Goal: Task Accomplishment & Management: Complete application form

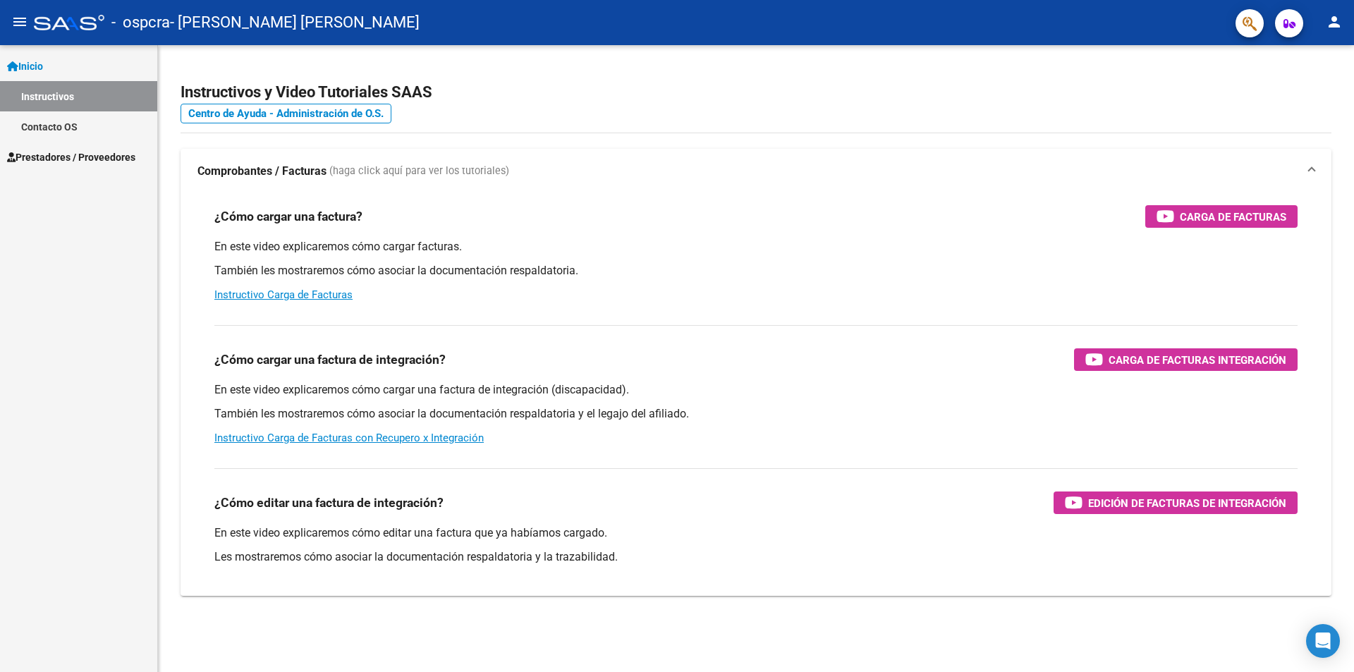
click at [54, 167] on link "Prestadores / Proveedores" at bounding box center [78, 157] width 157 height 30
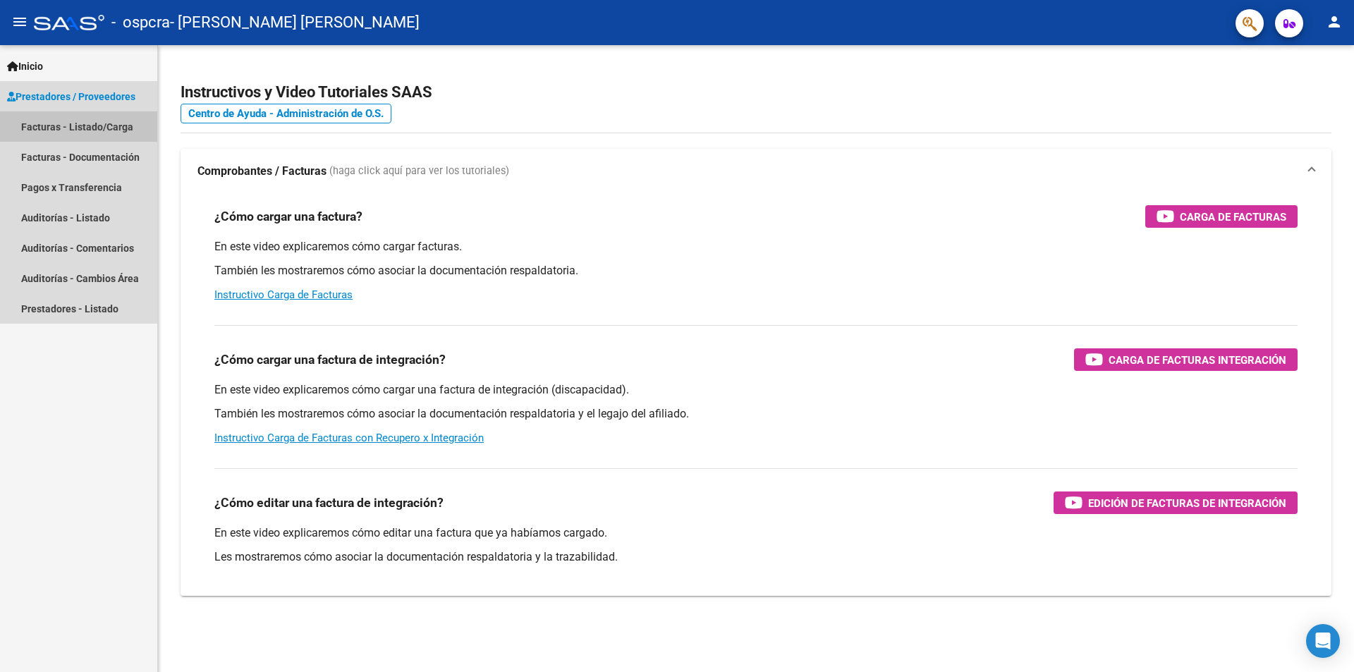
click at [72, 133] on link "Facturas - Listado/Carga" at bounding box center [78, 126] width 157 height 30
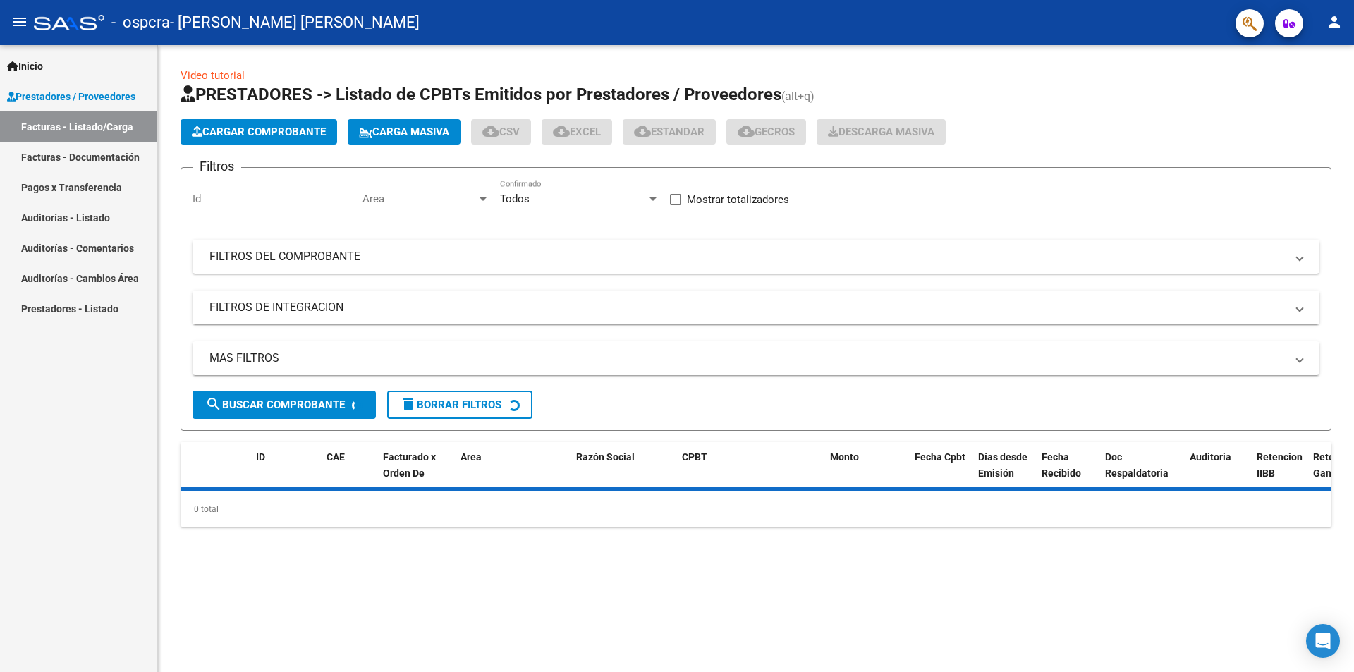
click at [280, 126] on span "Cargar Comprobante" at bounding box center [259, 132] width 134 height 13
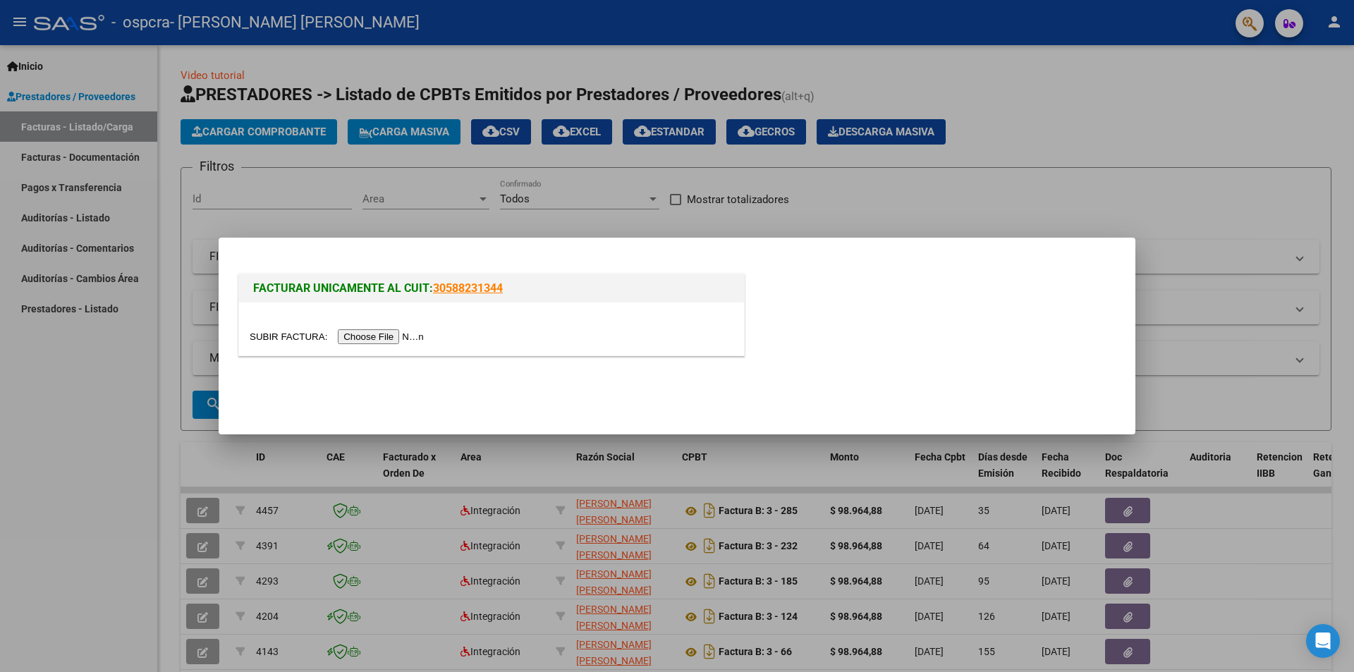
click at [400, 337] on input "file" at bounding box center [339, 336] width 178 height 15
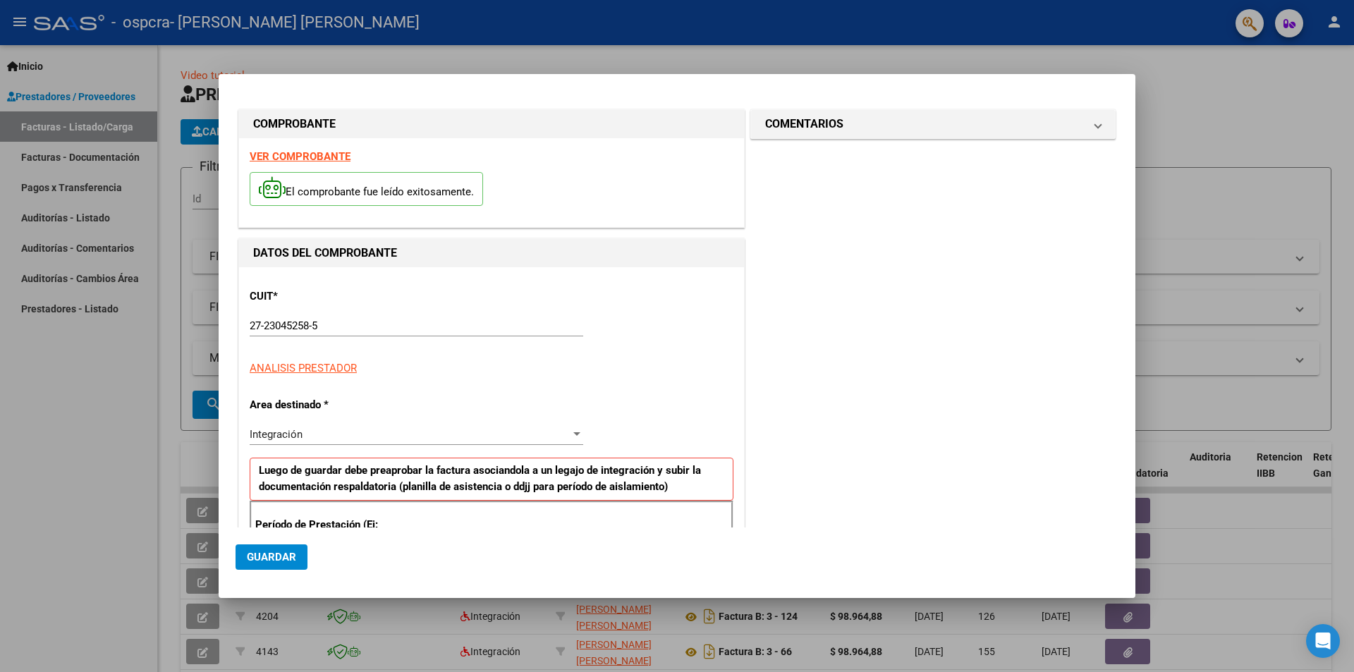
scroll to position [246, 0]
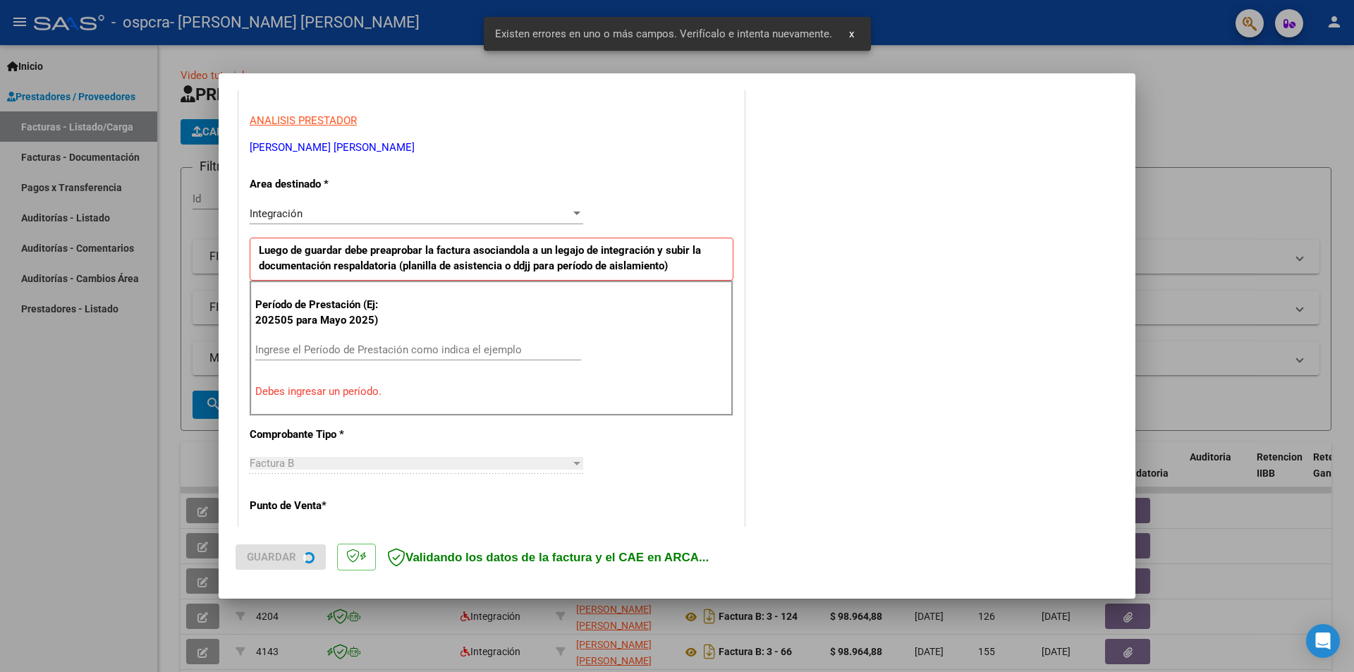
click at [301, 350] on input "Ingrese el Período de Prestación como indica el ejemplo" at bounding box center [418, 349] width 326 height 13
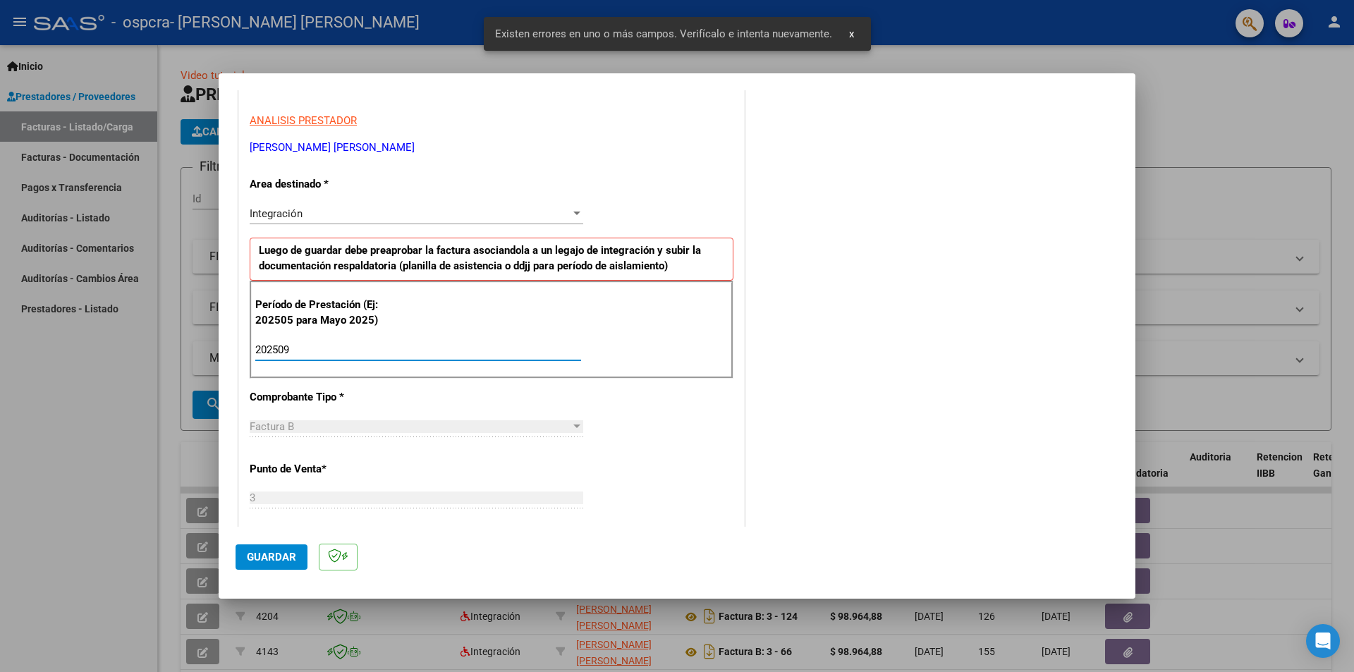
type input "202509"
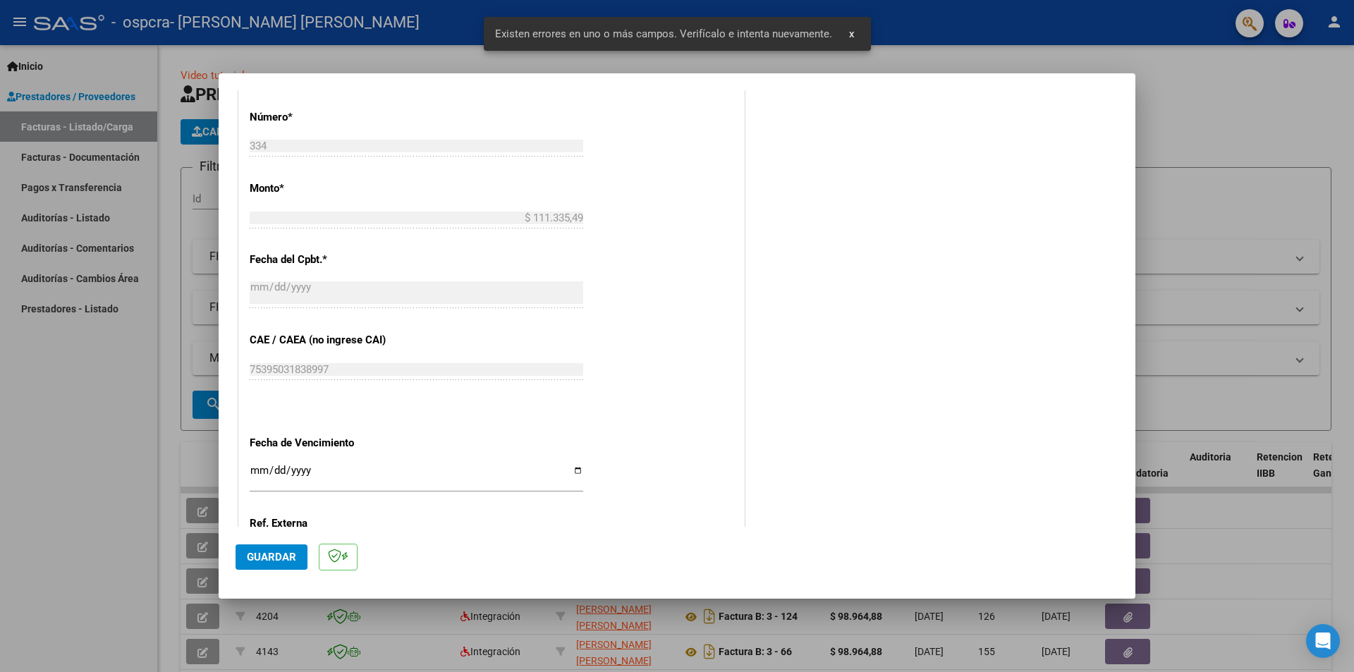
scroll to position [805, 0]
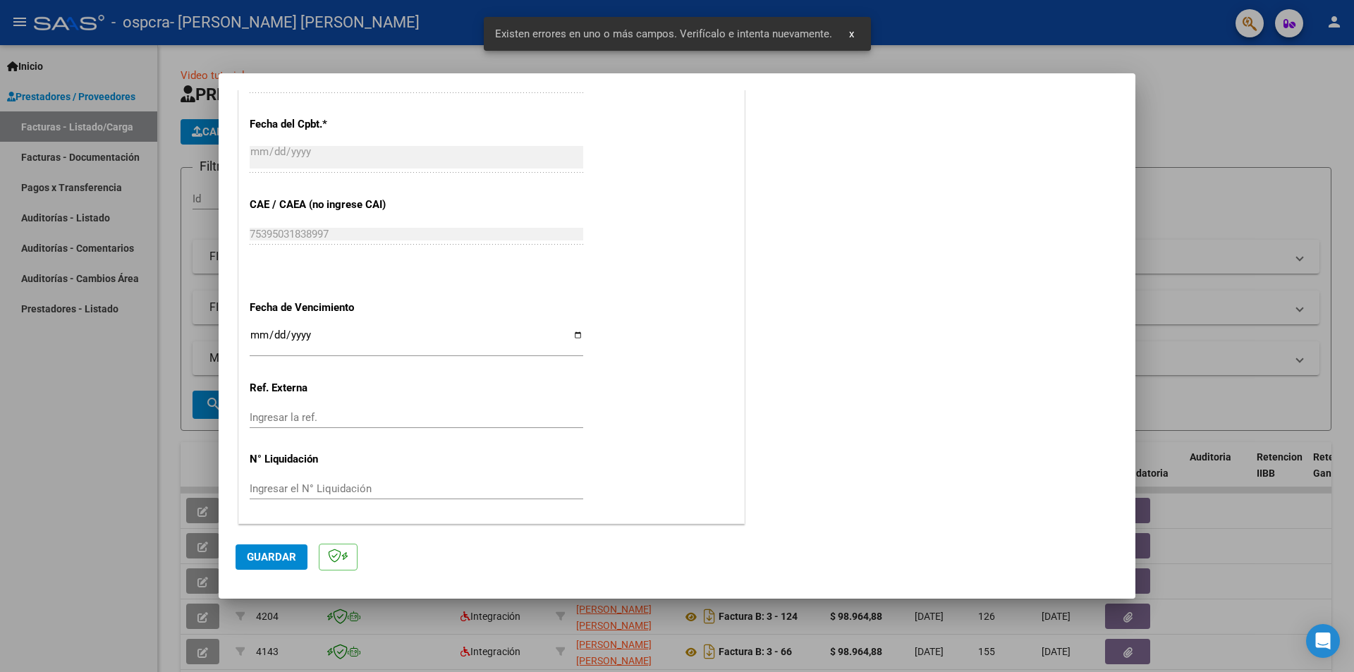
click at [253, 342] on input "Ingresar la fecha" at bounding box center [417, 340] width 334 height 23
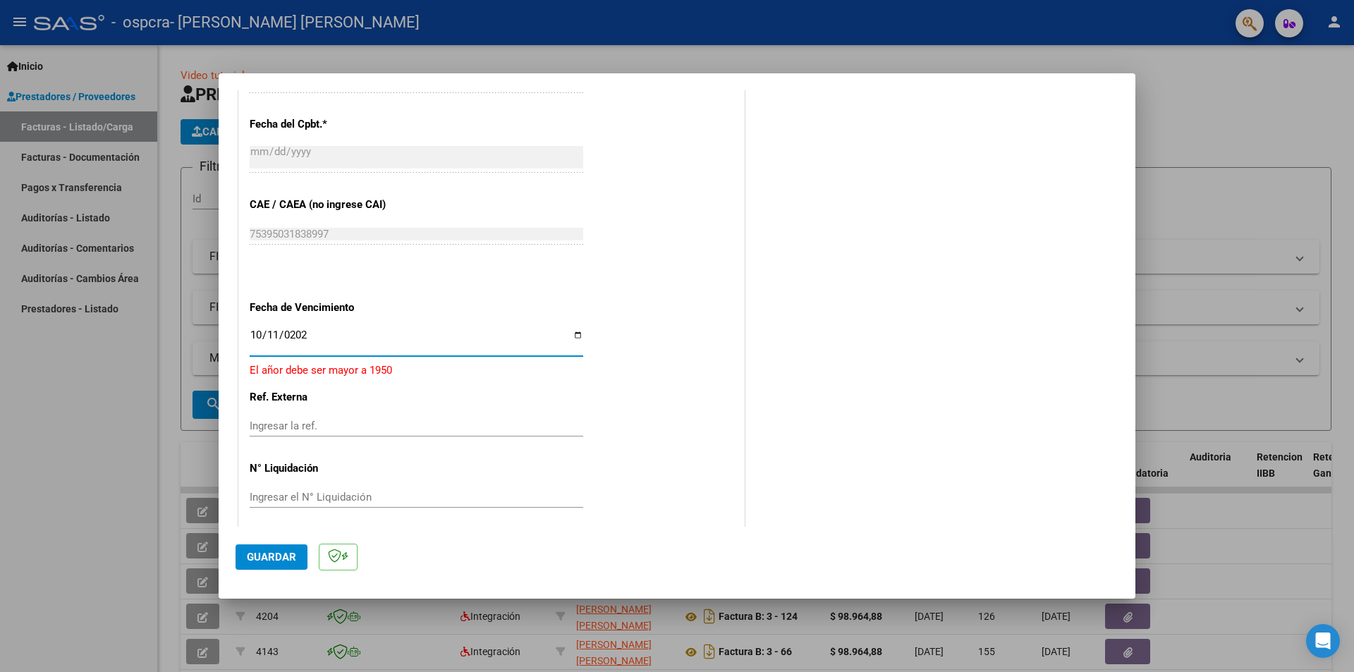
type input "[DATE]"
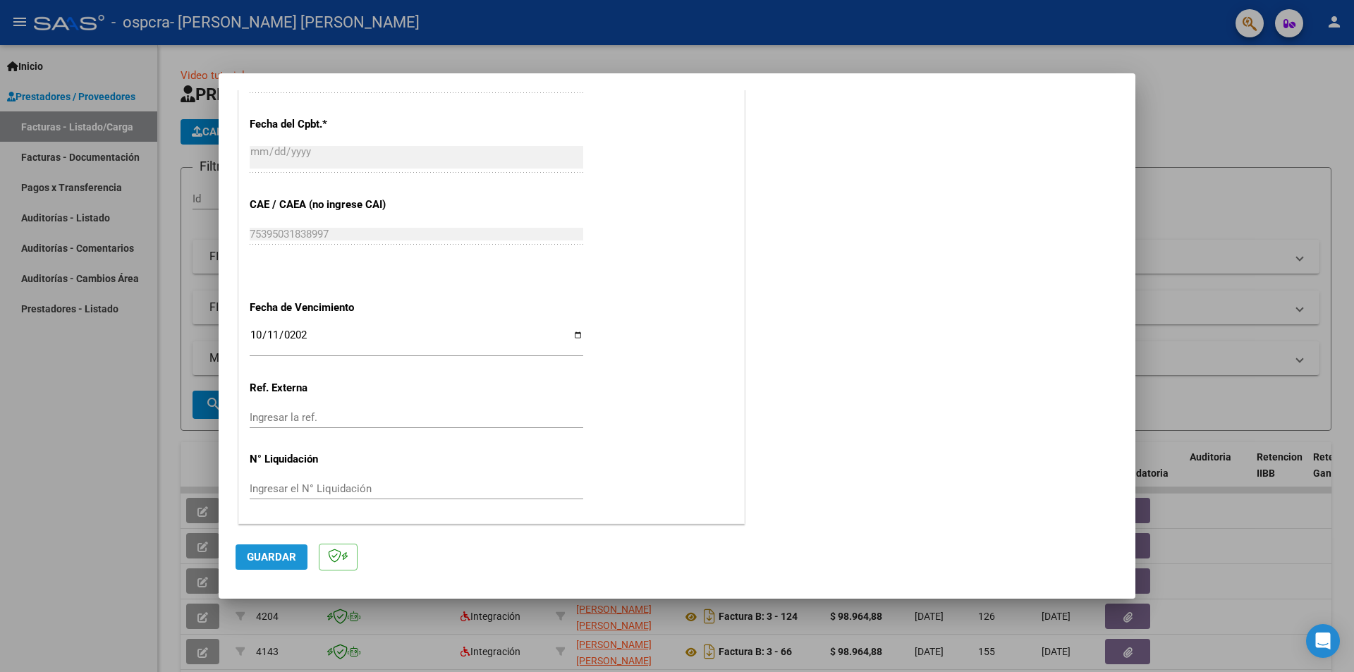
click at [270, 559] on span "Guardar" at bounding box center [271, 557] width 49 height 13
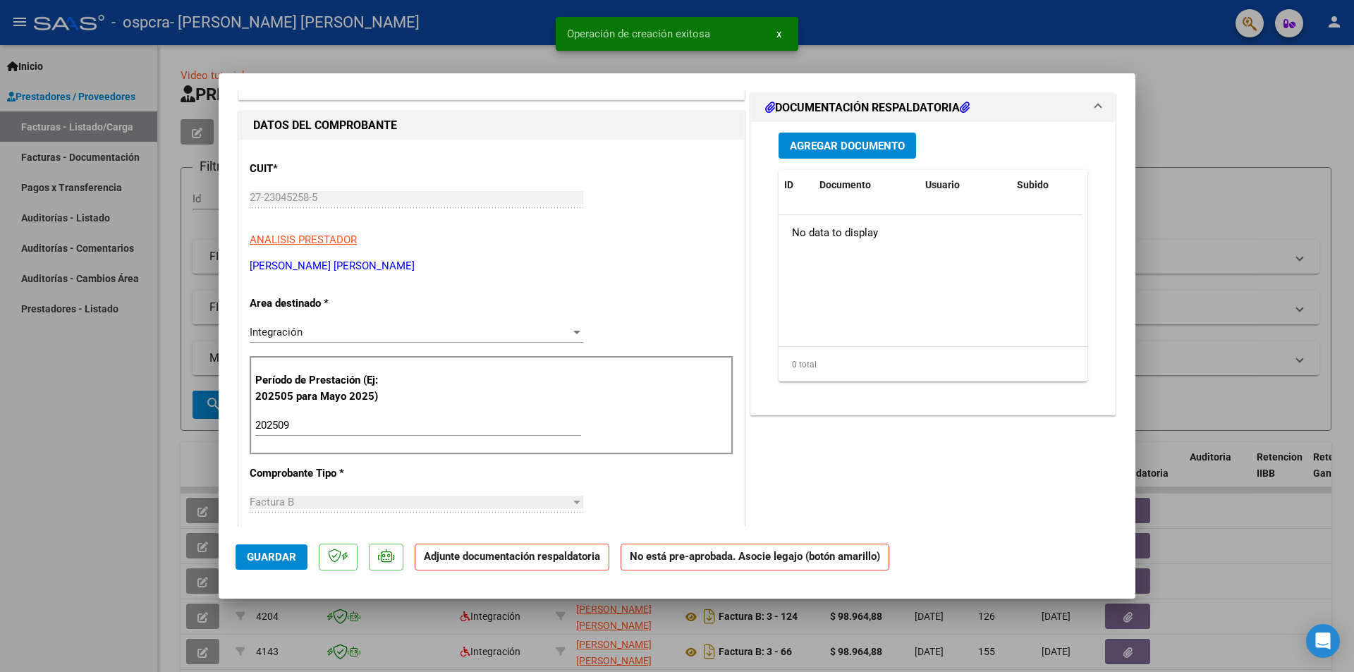
scroll to position [0, 0]
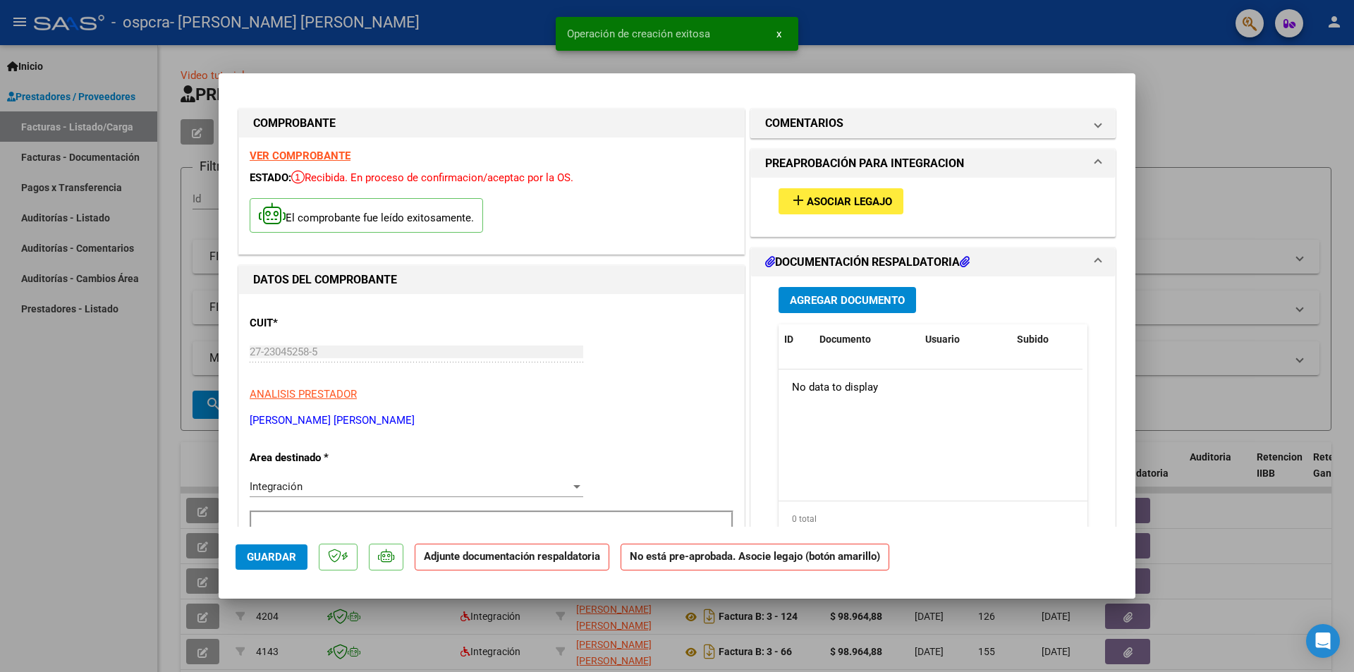
click at [817, 194] on button "add Asociar Legajo" at bounding box center [840, 201] width 125 height 26
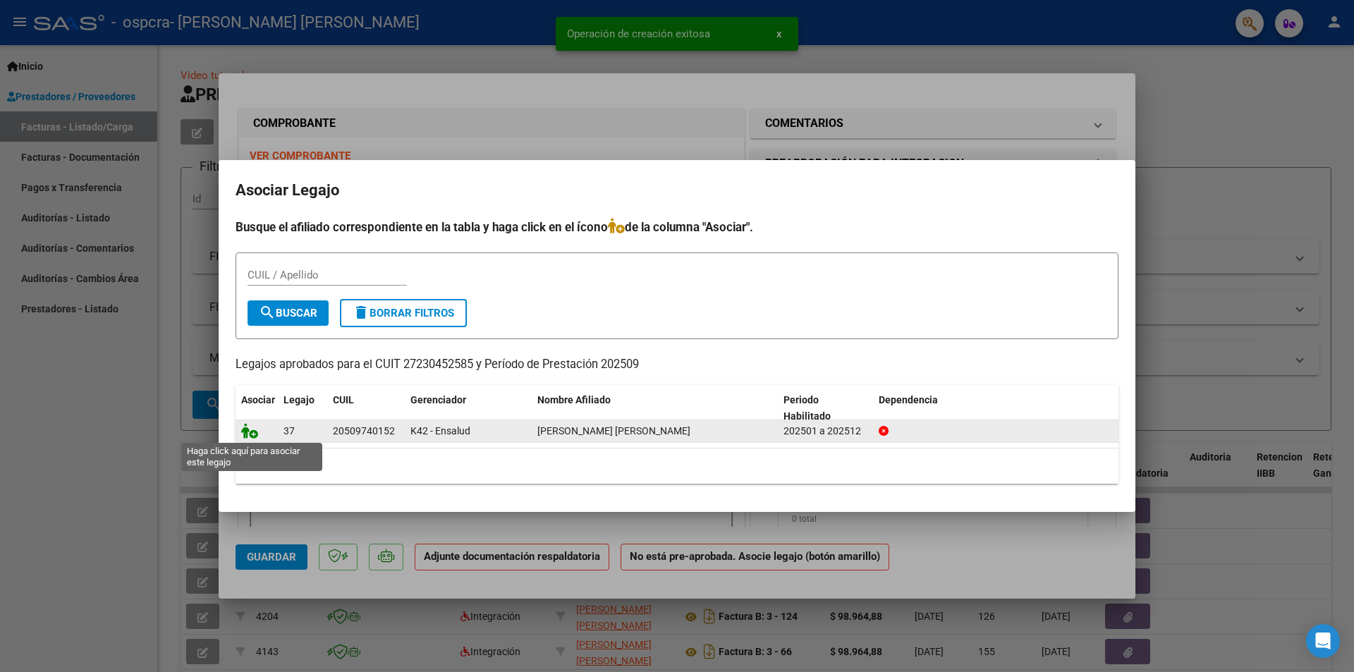
click at [250, 435] on icon at bounding box center [249, 431] width 17 height 16
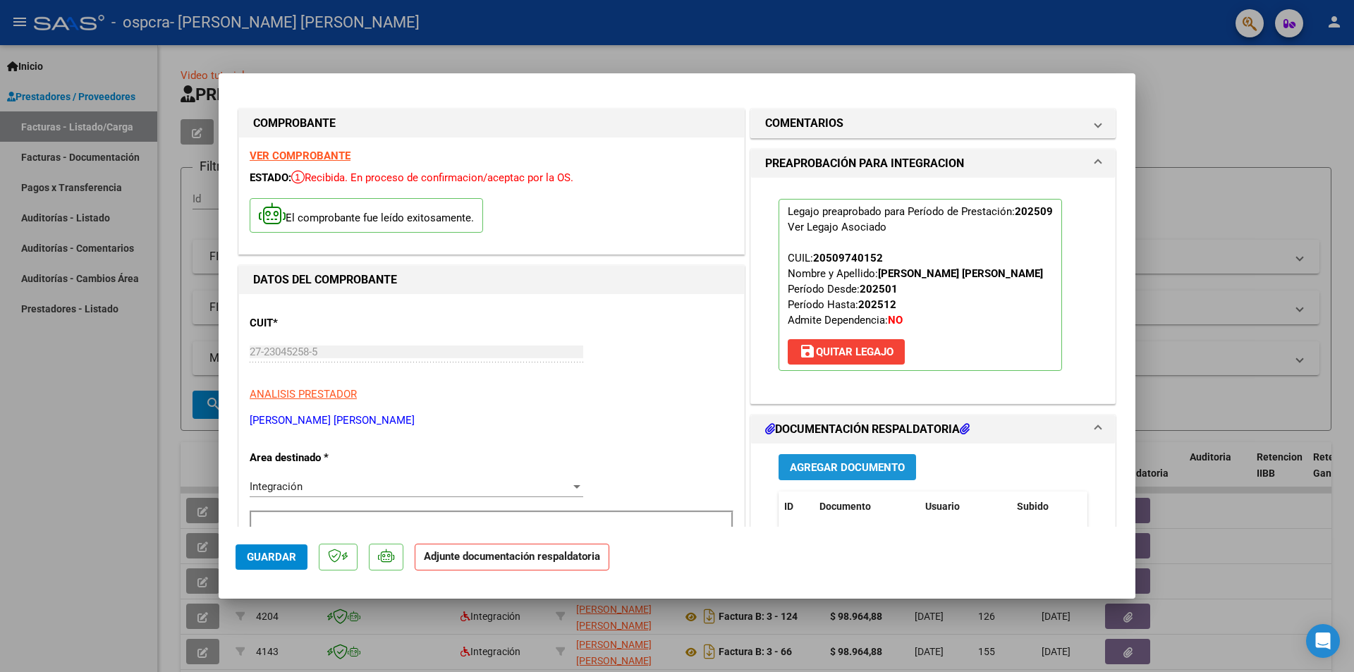
click at [814, 467] on span "Agregar Documento" at bounding box center [847, 467] width 115 height 13
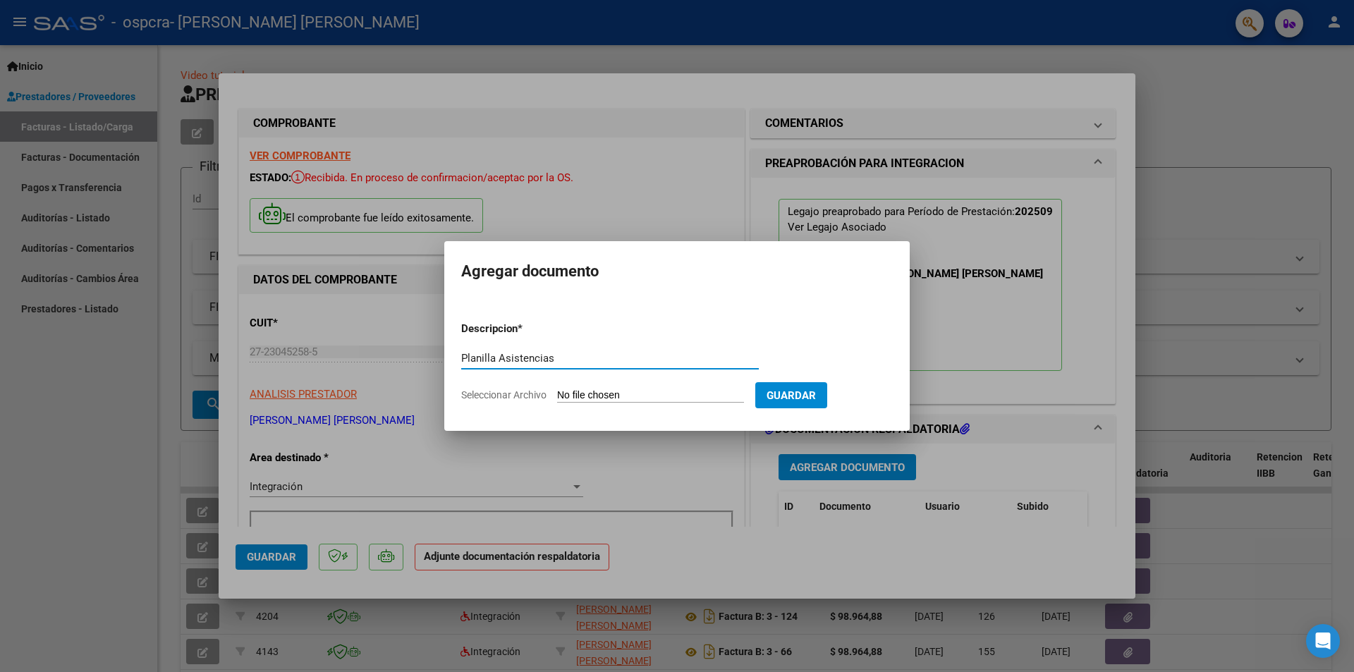
type input "Planilla Asistencias"
click at [636, 393] on input "Seleccionar Archivo" at bounding box center [650, 395] width 187 height 13
type input "C:\fakepath\asis PSP [PERSON_NAME] [DATE].pdf"
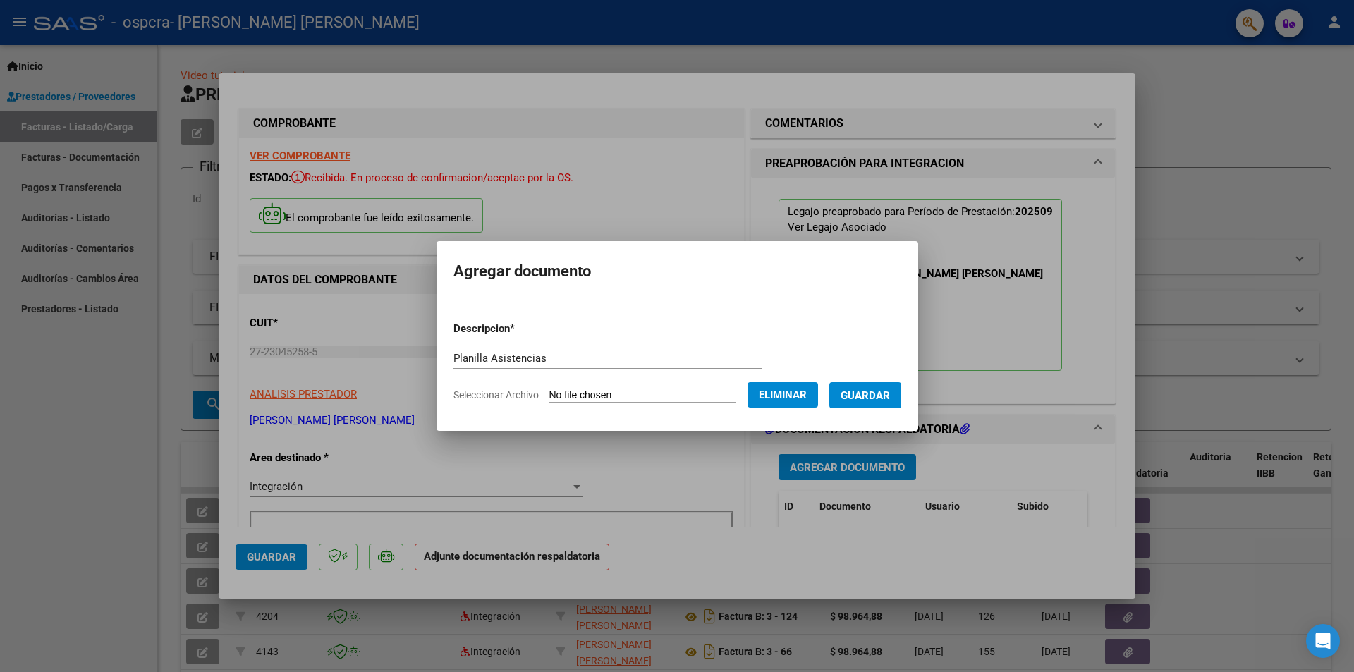
click at [890, 398] on span "Guardar" at bounding box center [864, 395] width 49 height 13
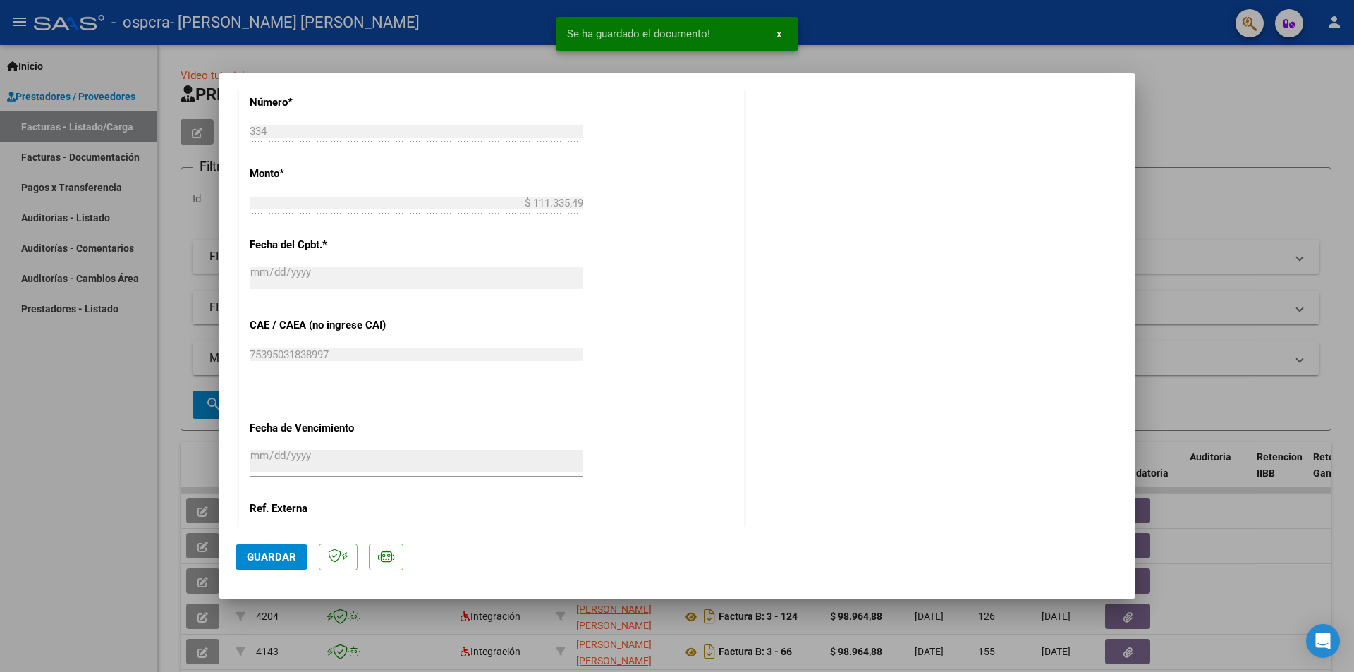
scroll to position [776, 0]
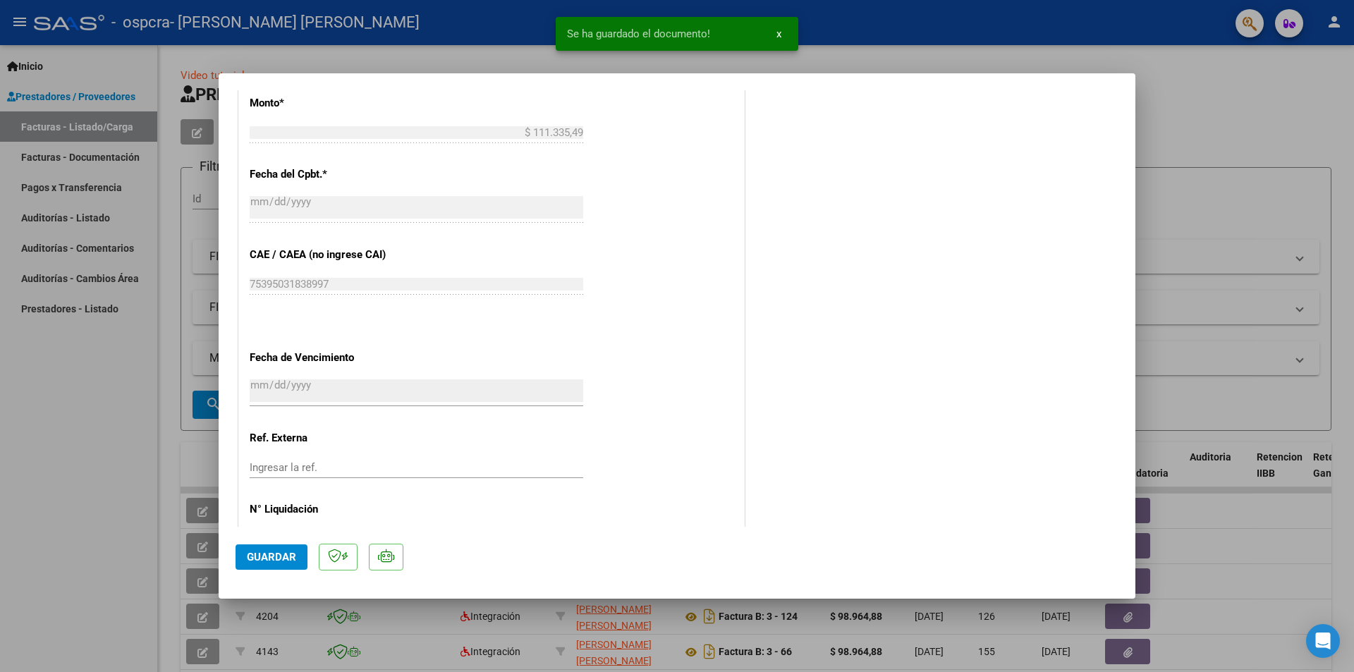
click at [279, 558] on span "Guardar" at bounding box center [271, 557] width 49 height 13
click at [265, 565] on button "Guardar" at bounding box center [272, 556] width 72 height 25
click at [1205, 164] on div at bounding box center [677, 336] width 1354 height 672
type input "$ 0,00"
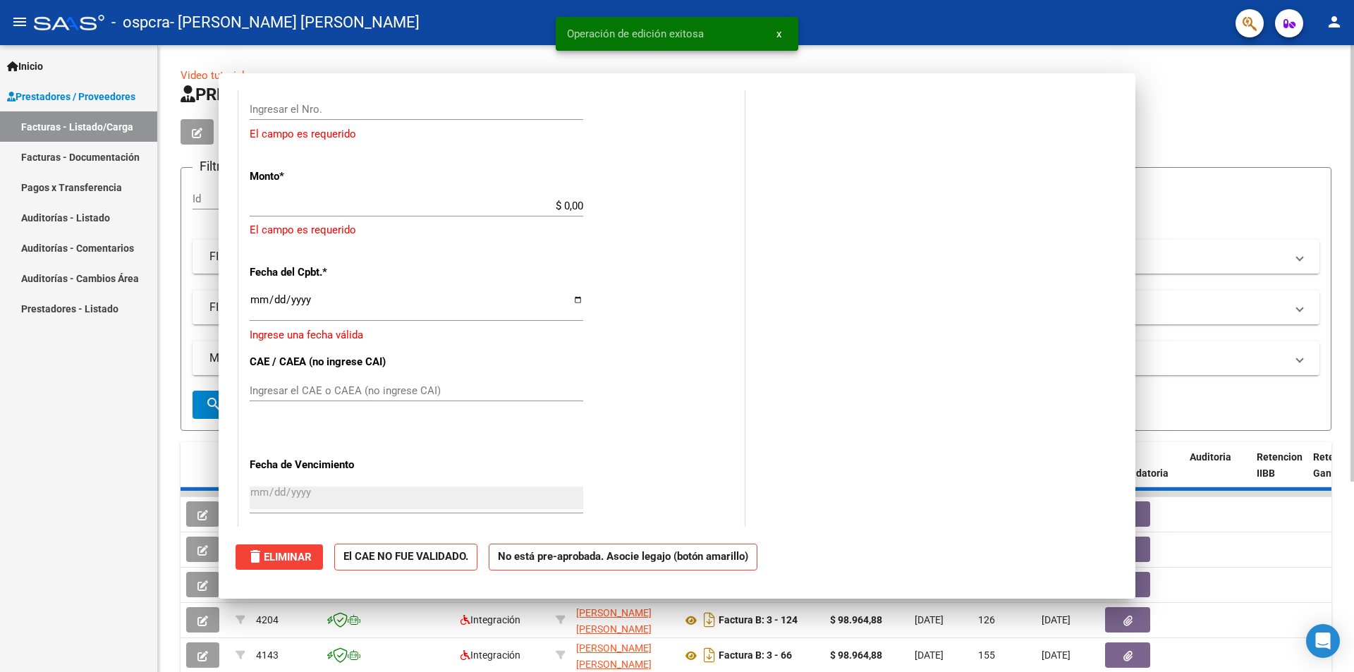
scroll to position [0, 0]
